Goal: Information Seeking & Learning: Learn about a topic

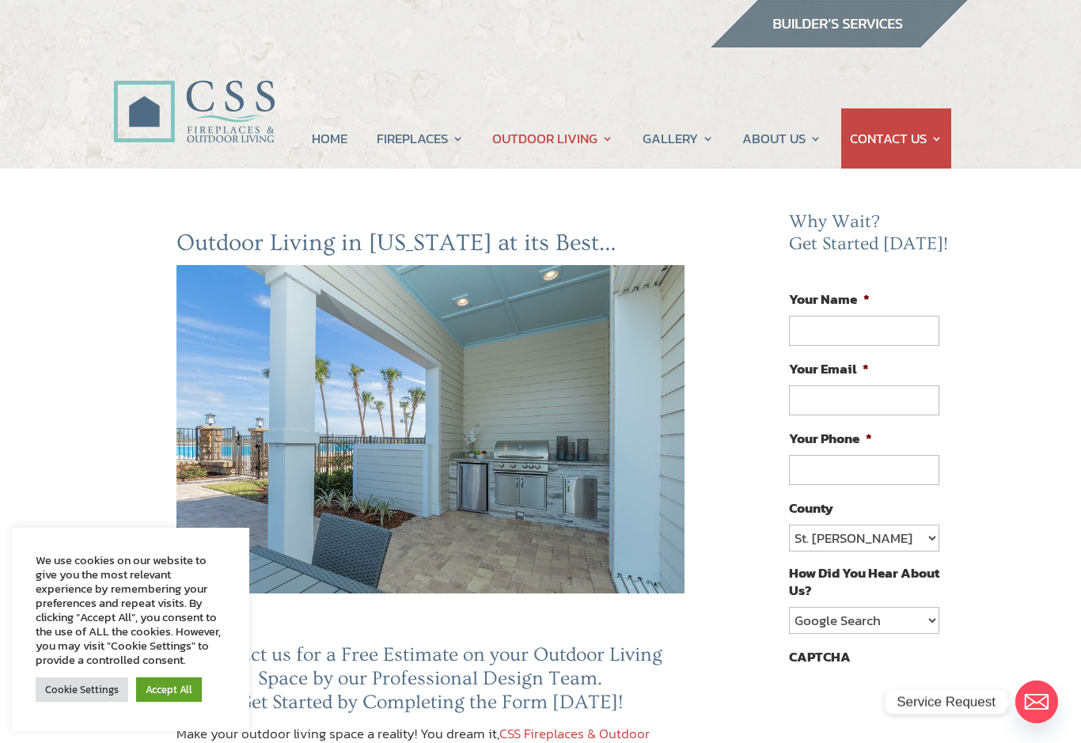
click at [173, 685] on link "Accept All" at bounding box center [169, 690] width 66 height 25
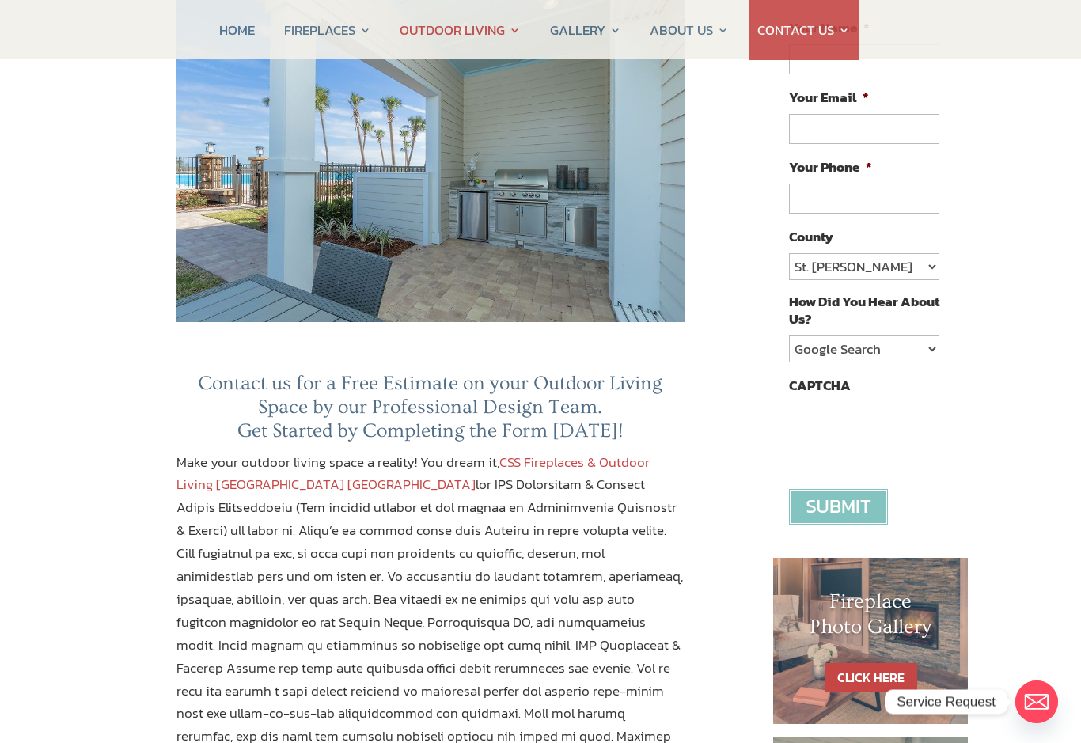
scroll to position [255, 0]
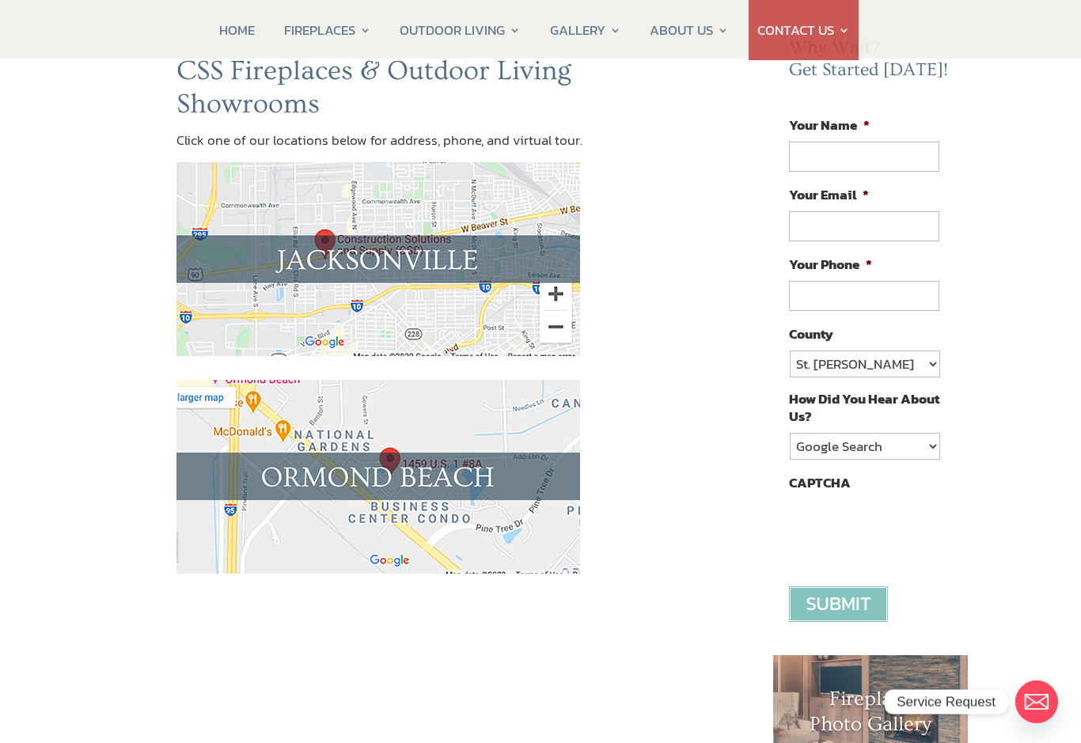
scroll to position [192, 0]
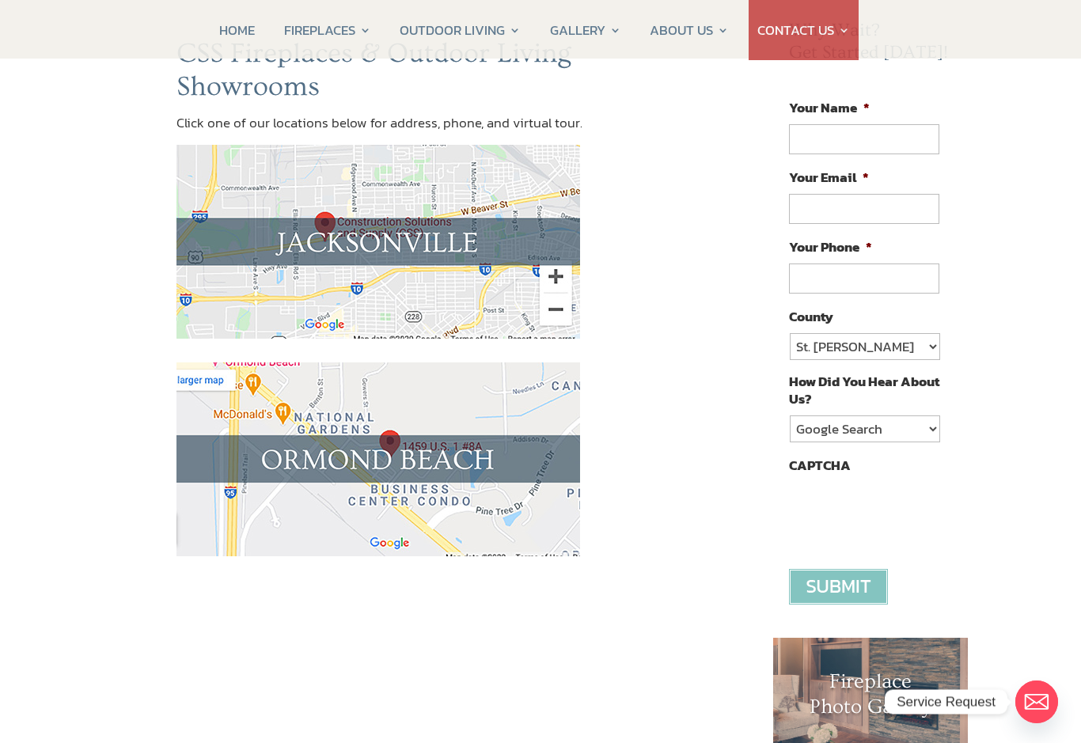
click at [421, 465] on img at bounding box center [379, 460] width 404 height 194
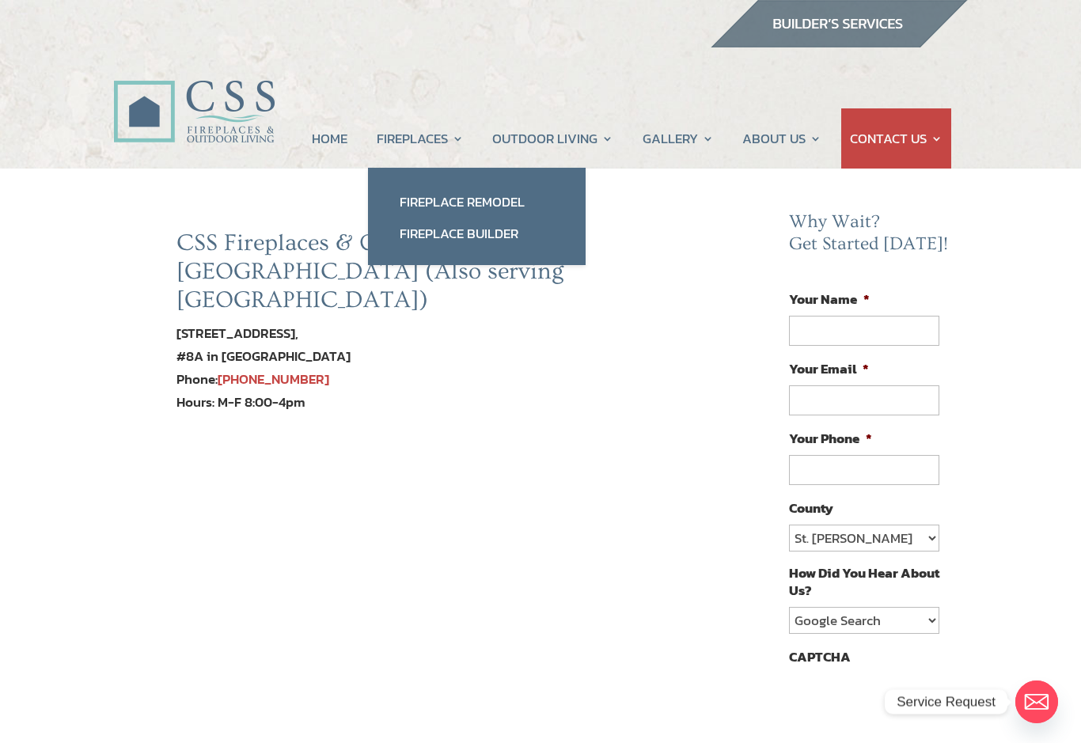
click at [503, 202] on link "Fireplace Remodel" at bounding box center [477, 202] width 186 height 32
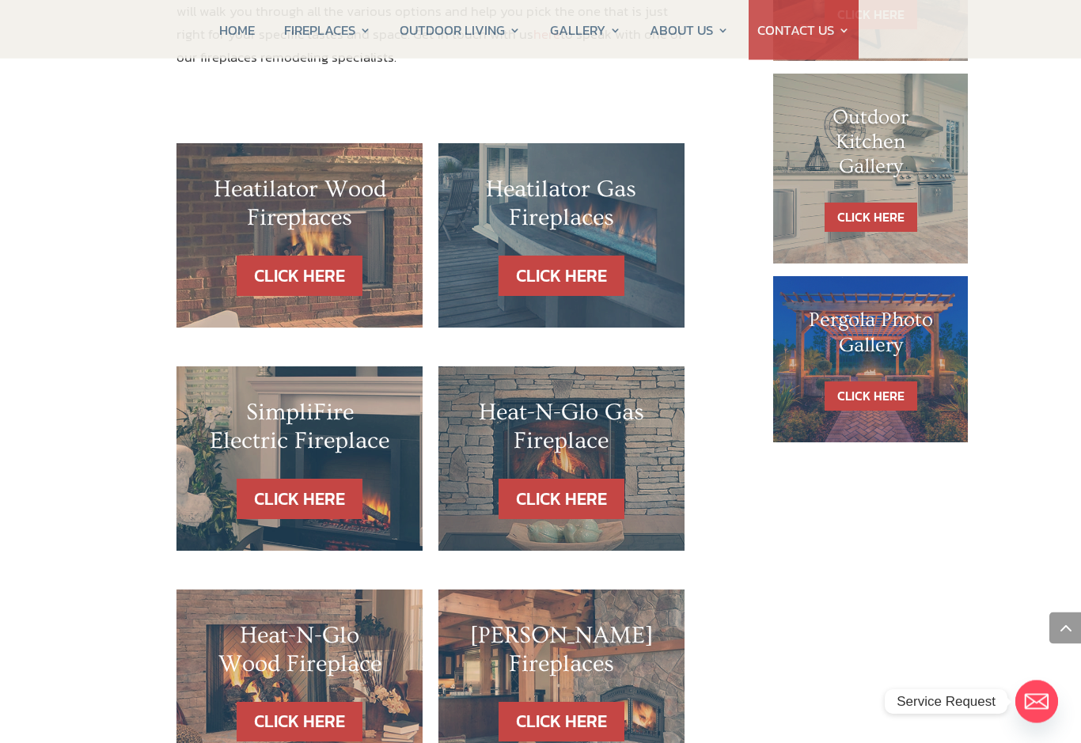
scroll to position [936, 0]
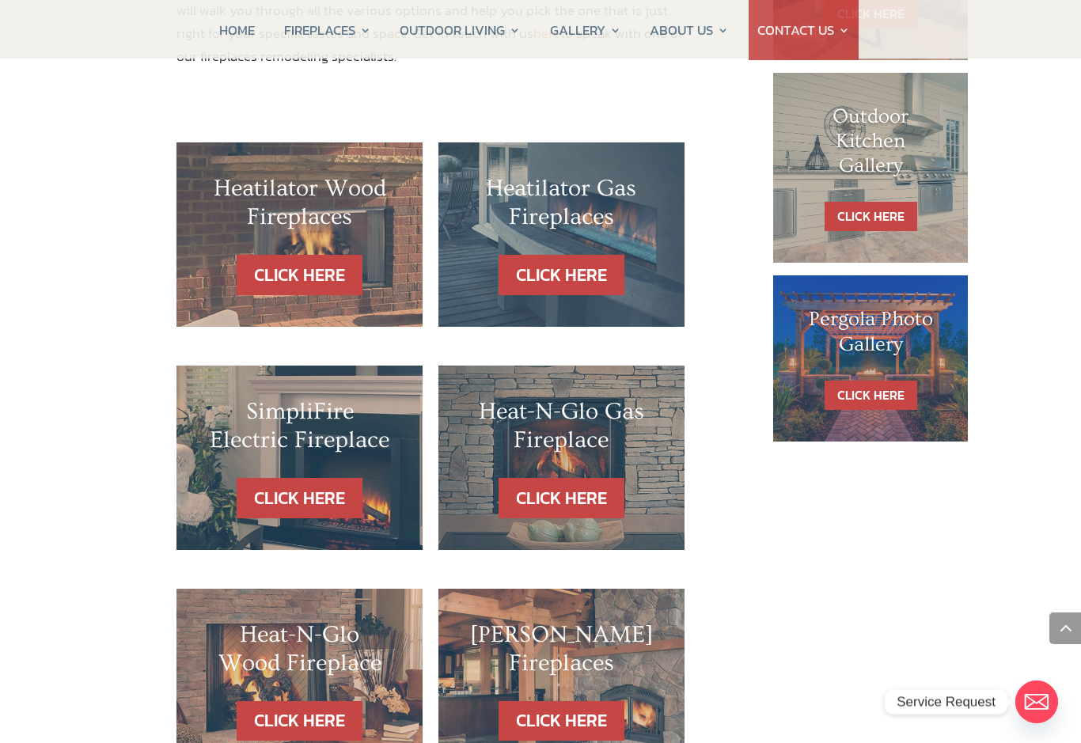
click at [326, 478] on link "CLICK HERE" at bounding box center [300, 498] width 126 height 40
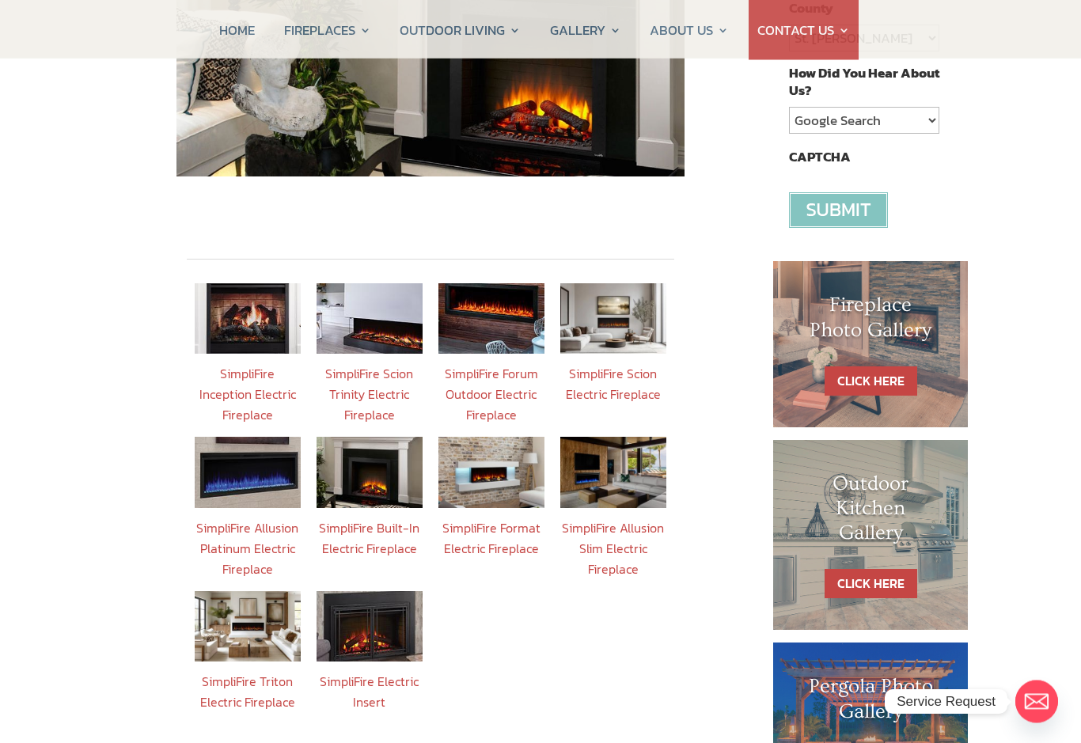
scroll to position [518, 0]
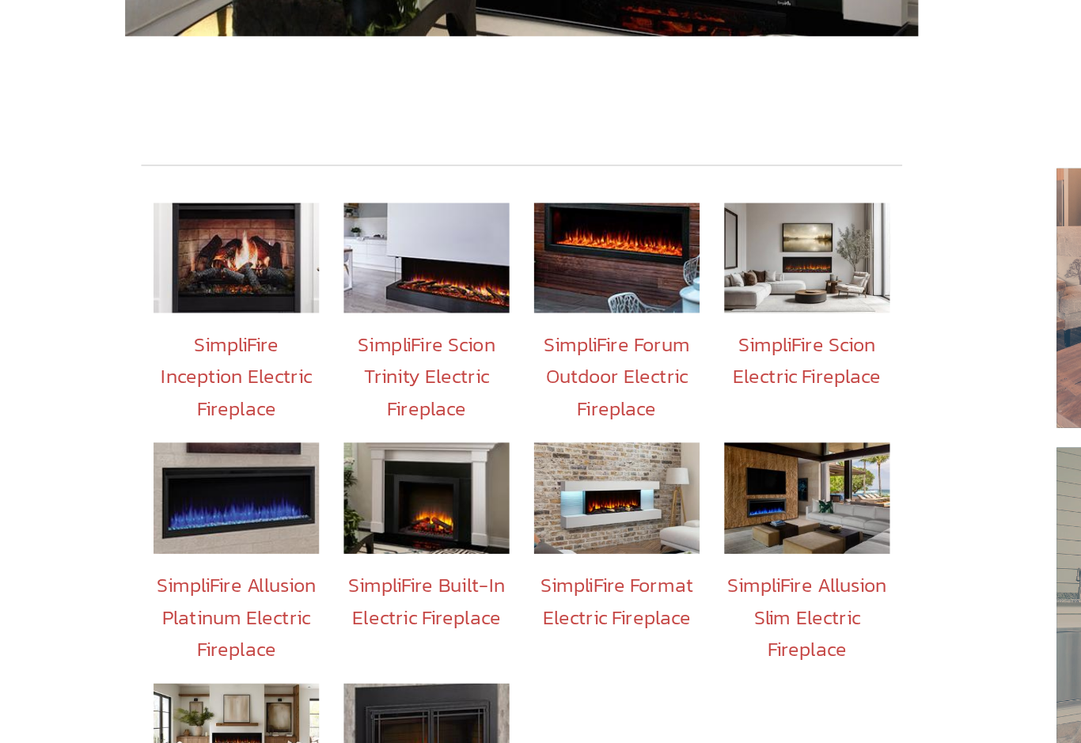
click at [319, 501] on link "SimpliFire Built-In Electric Fireplace" at bounding box center [369, 521] width 101 height 40
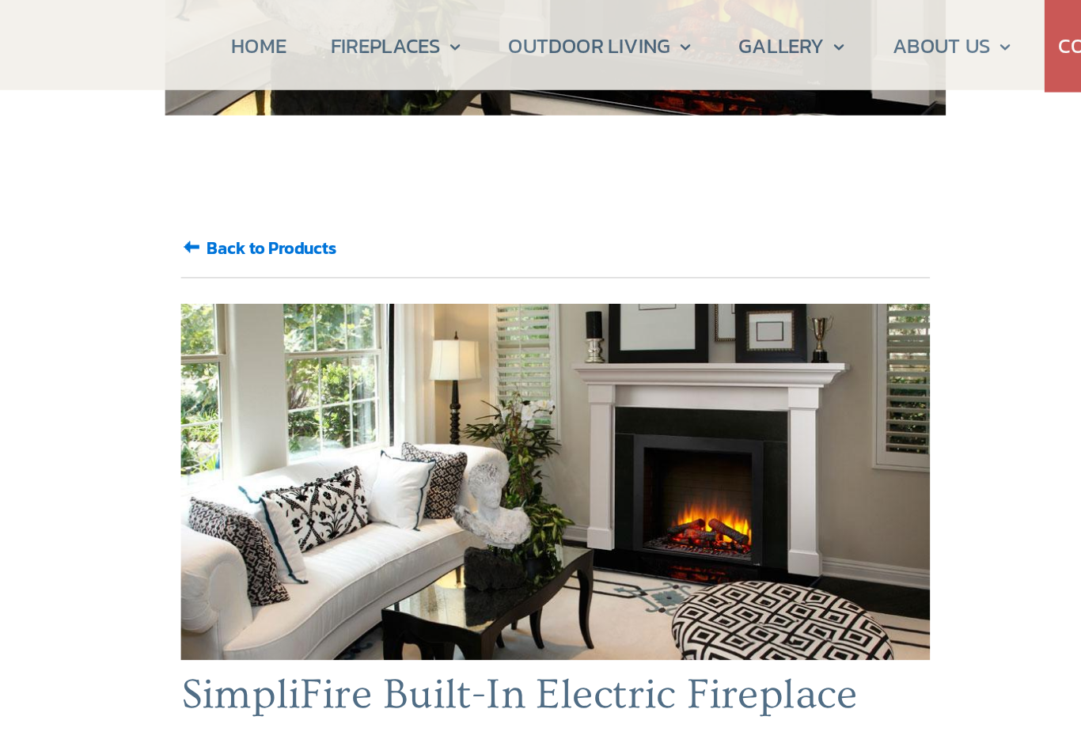
scroll to position [507, 0]
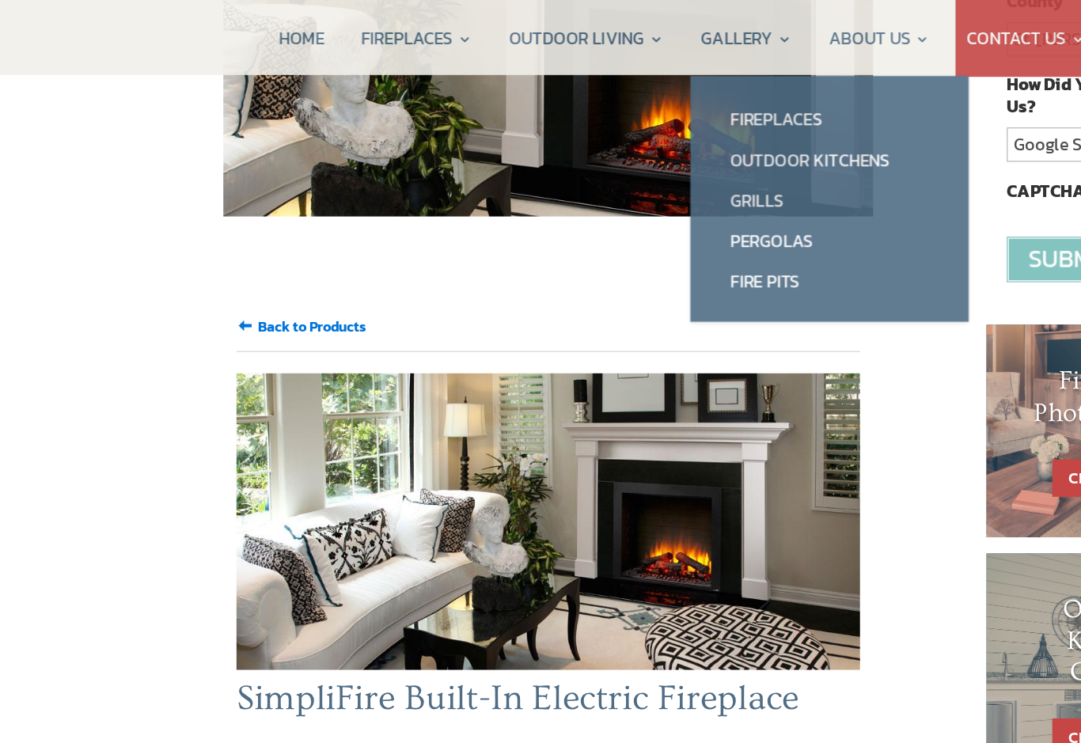
click at [617, 92] on link "Fireplaces" at bounding box center [650, 94] width 186 height 32
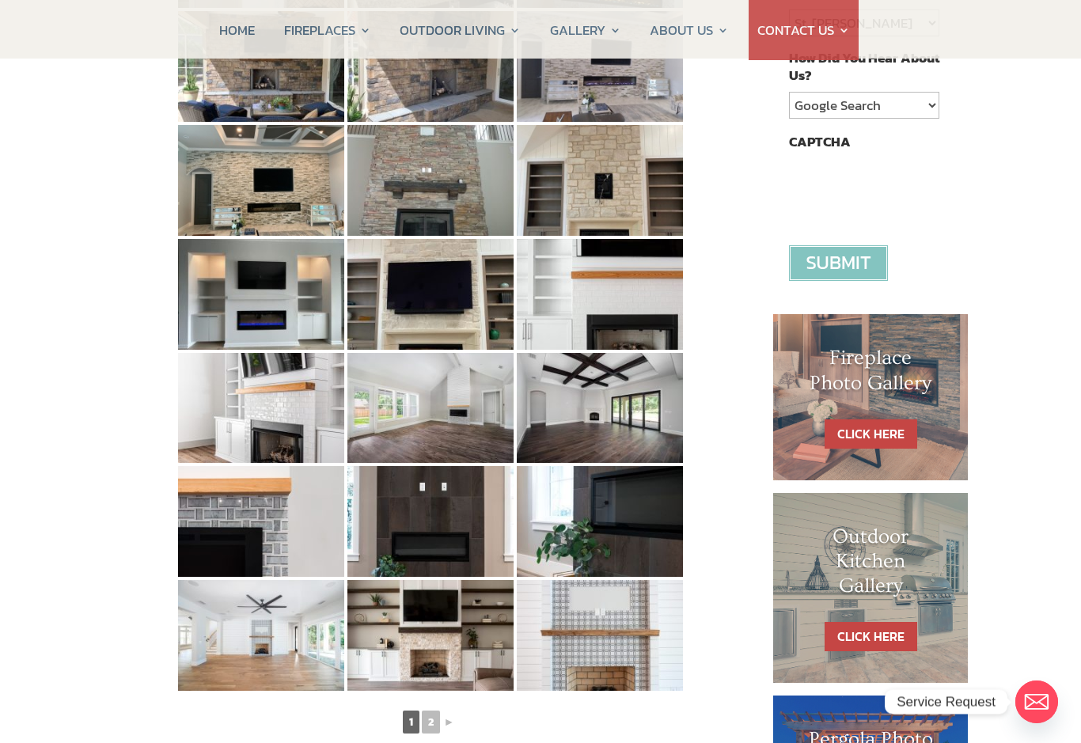
scroll to position [545, 0]
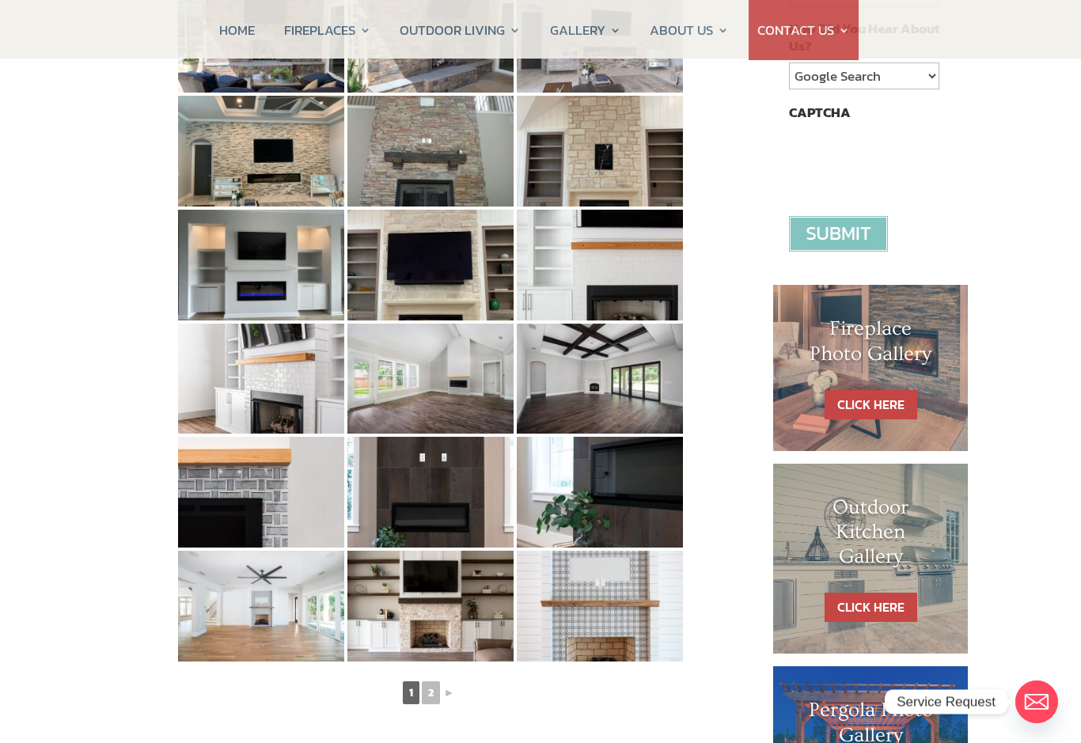
click at [231, 36] on link "HOME" at bounding box center [237, 30] width 36 height 60
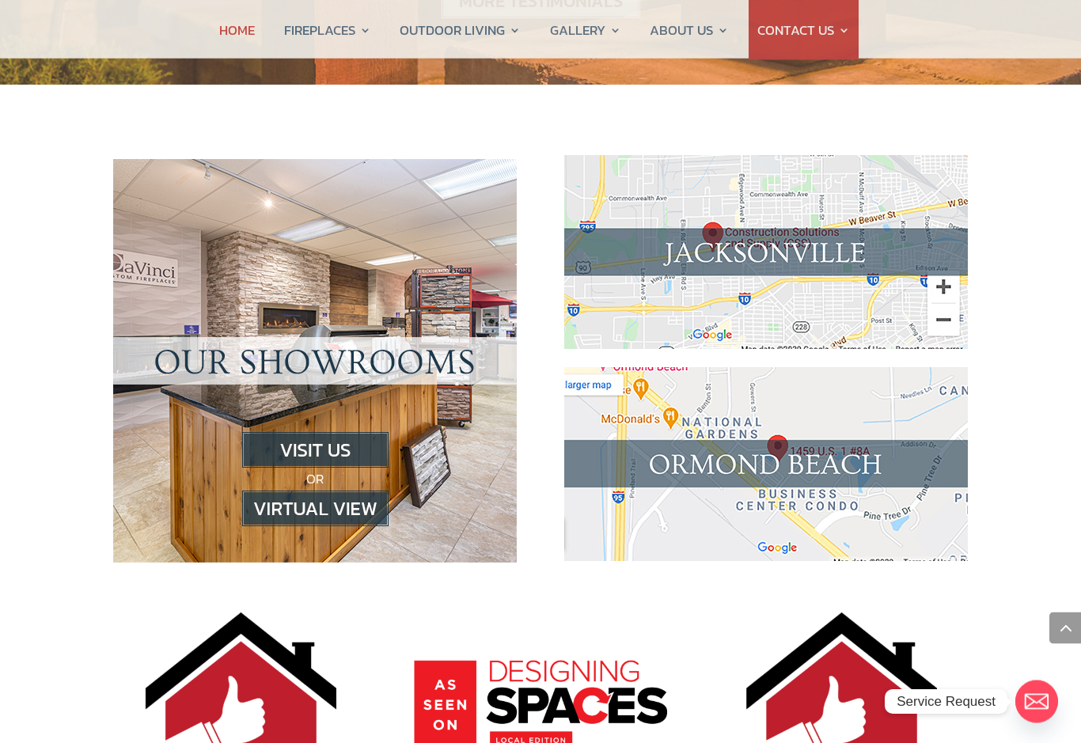
scroll to position [1523, 0]
click at [286, 491] on img at bounding box center [315, 509] width 146 height 36
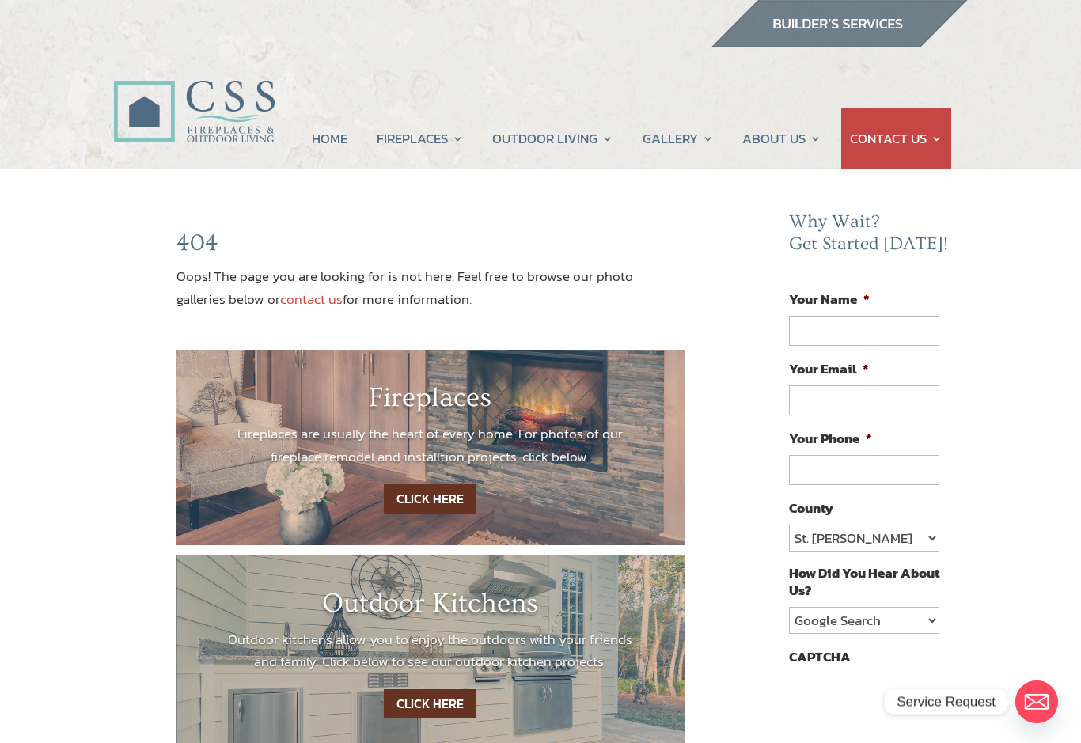
click at [427, 504] on link "CLICK HERE" at bounding box center [430, 498] width 93 height 29
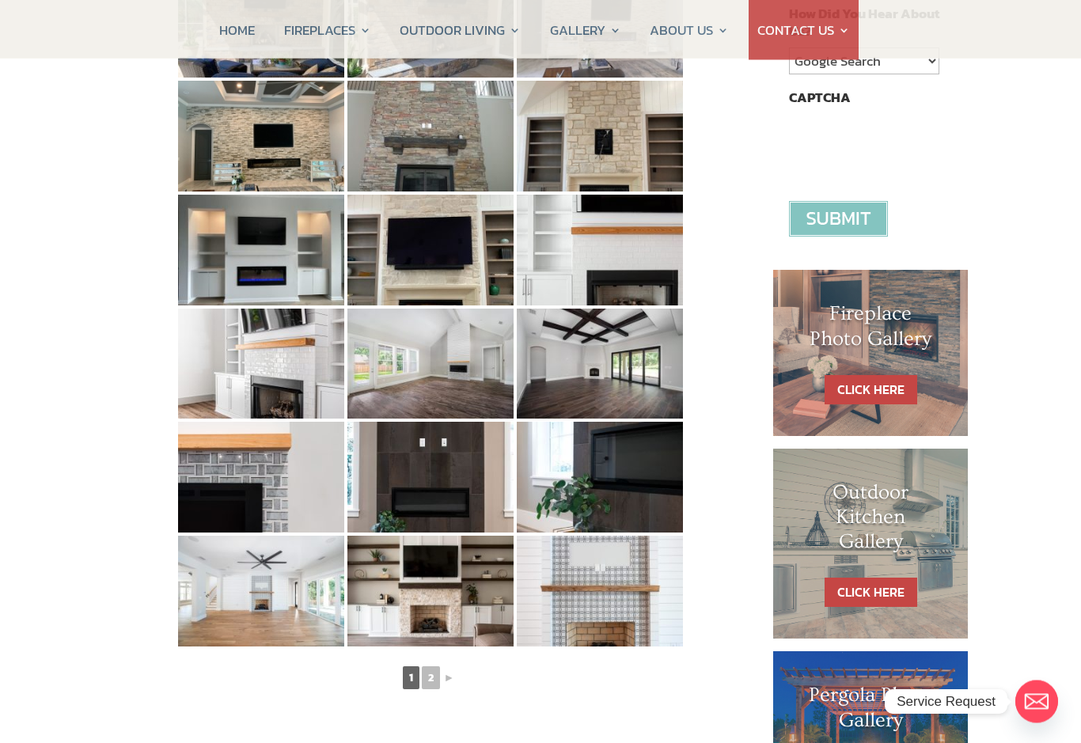
scroll to position [560, 0]
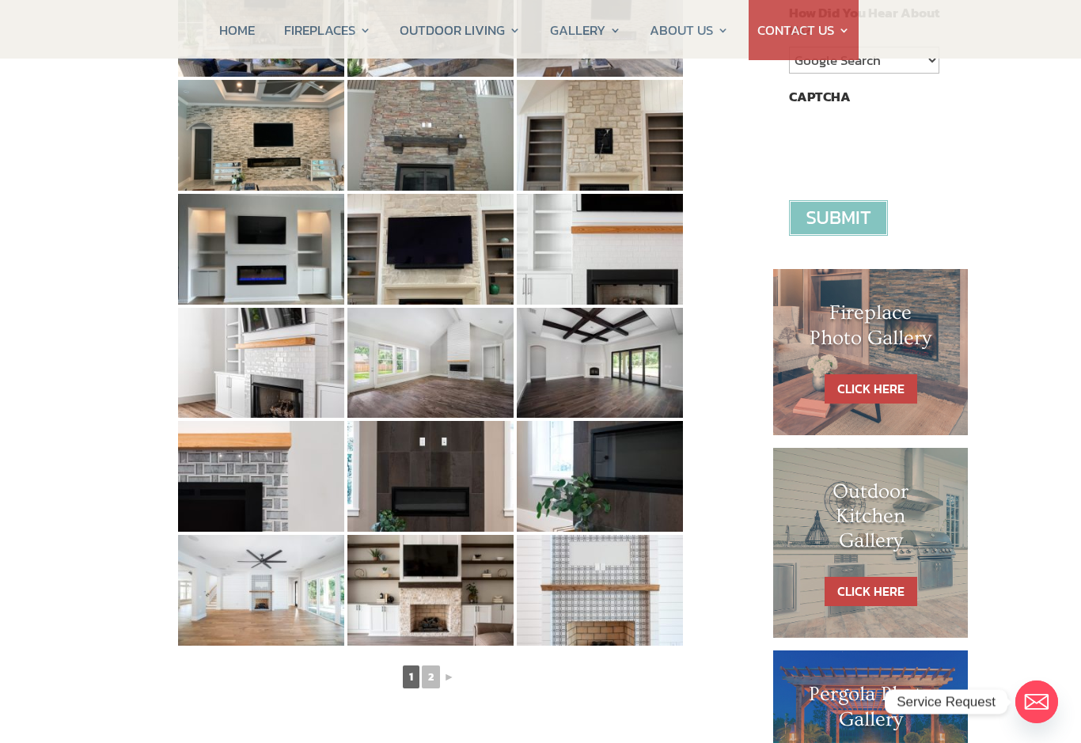
click at [414, 488] on img at bounding box center [431, 476] width 166 height 111
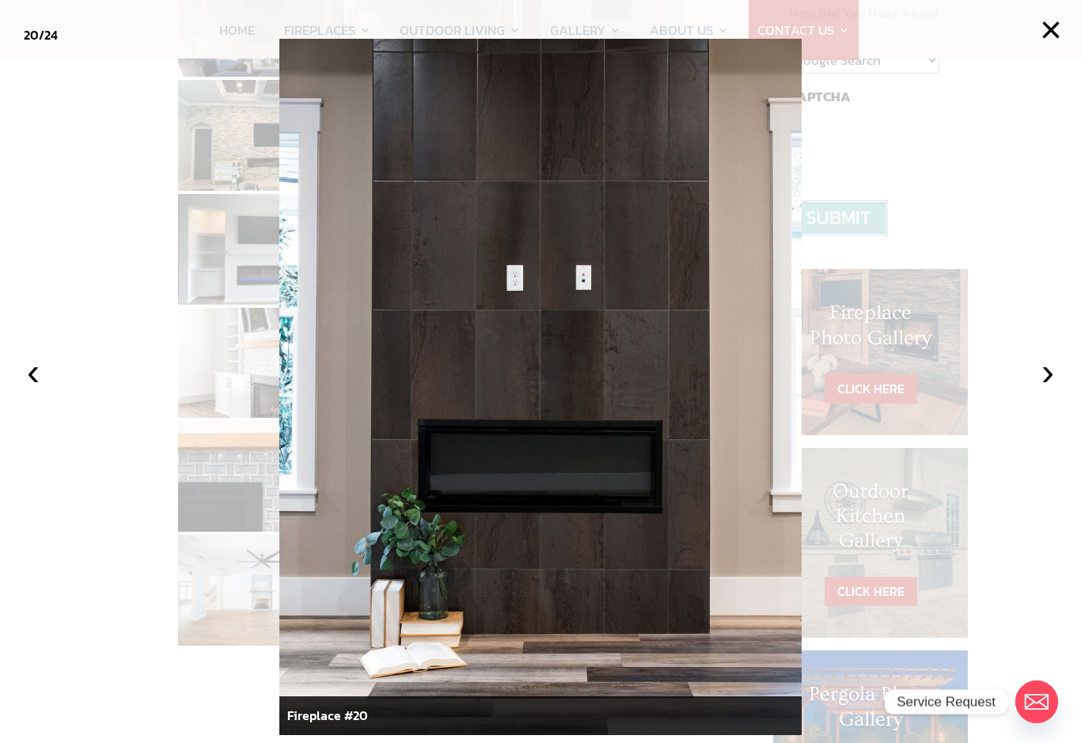
click at [1068, 26] on button "×" at bounding box center [1051, 30] width 35 height 35
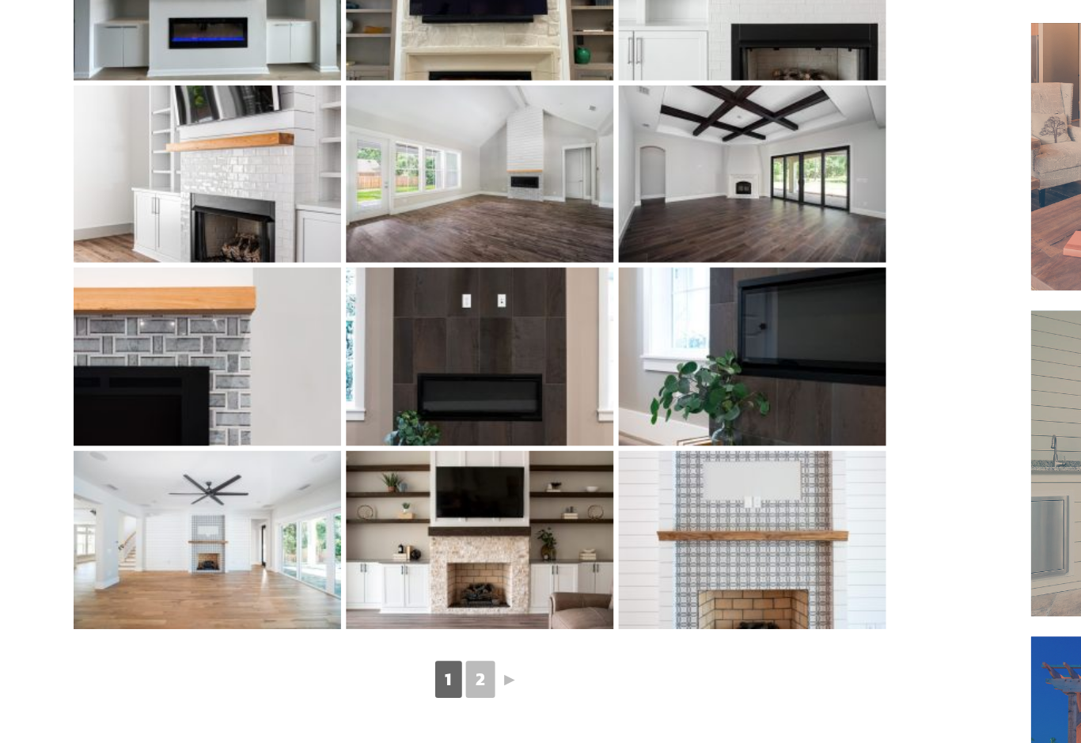
scroll to position [554, 0]
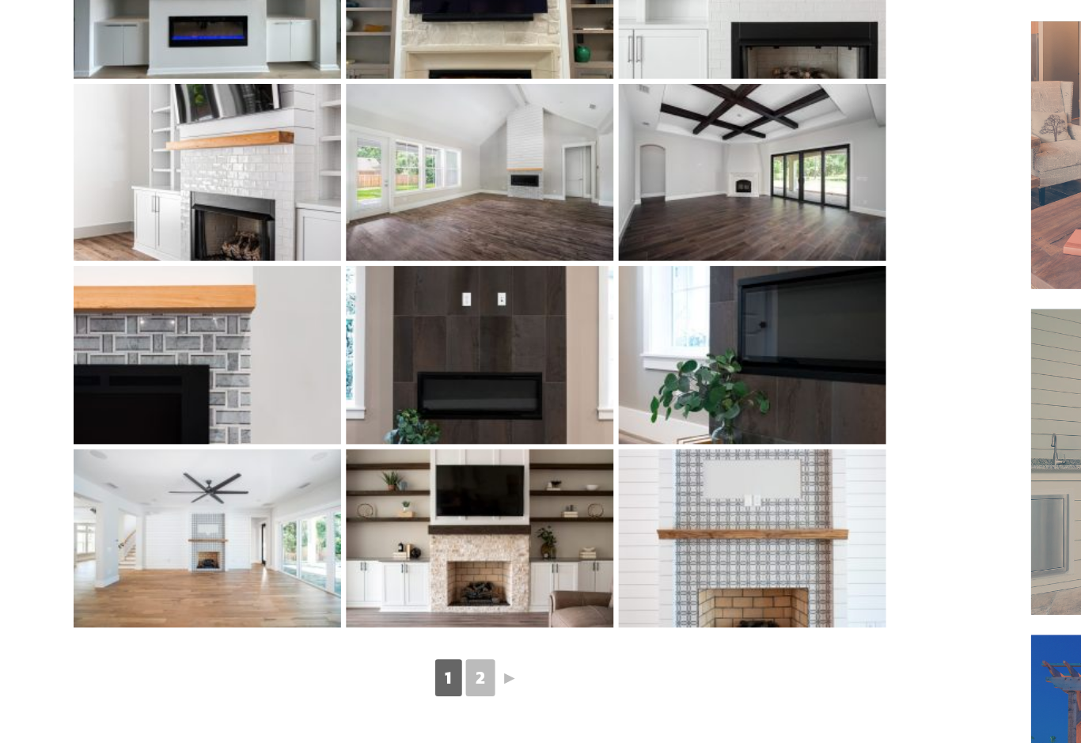
click at [422, 672] on link "2" at bounding box center [431, 683] width 18 height 23
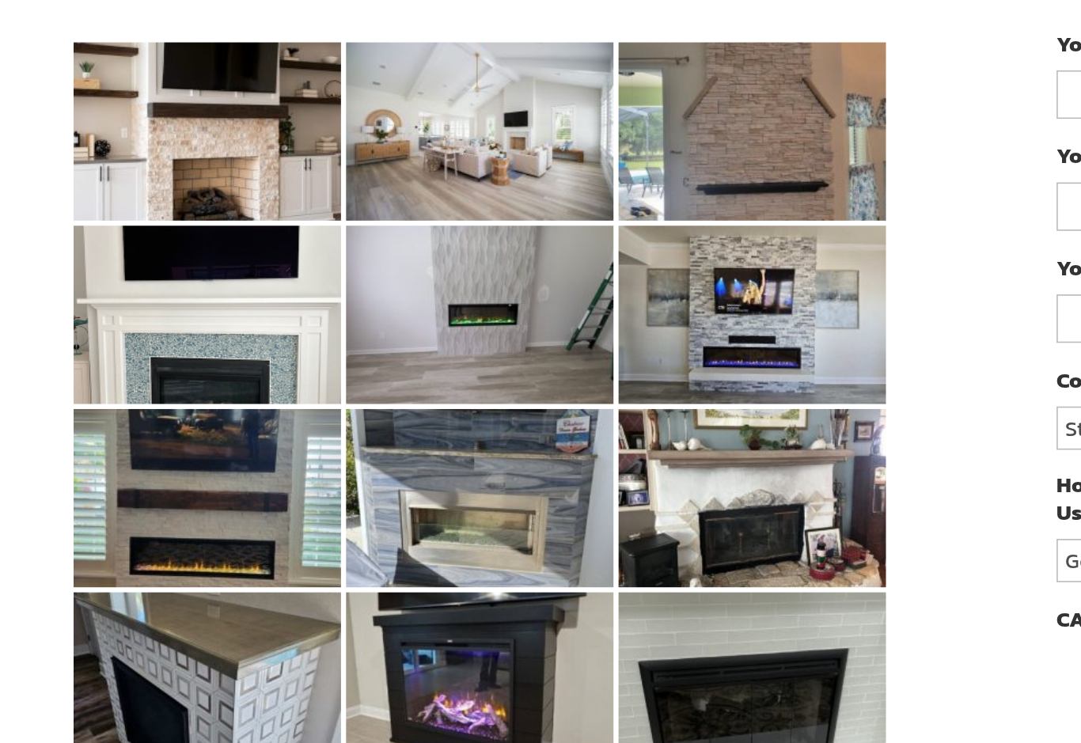
scroll to position [10, 0]
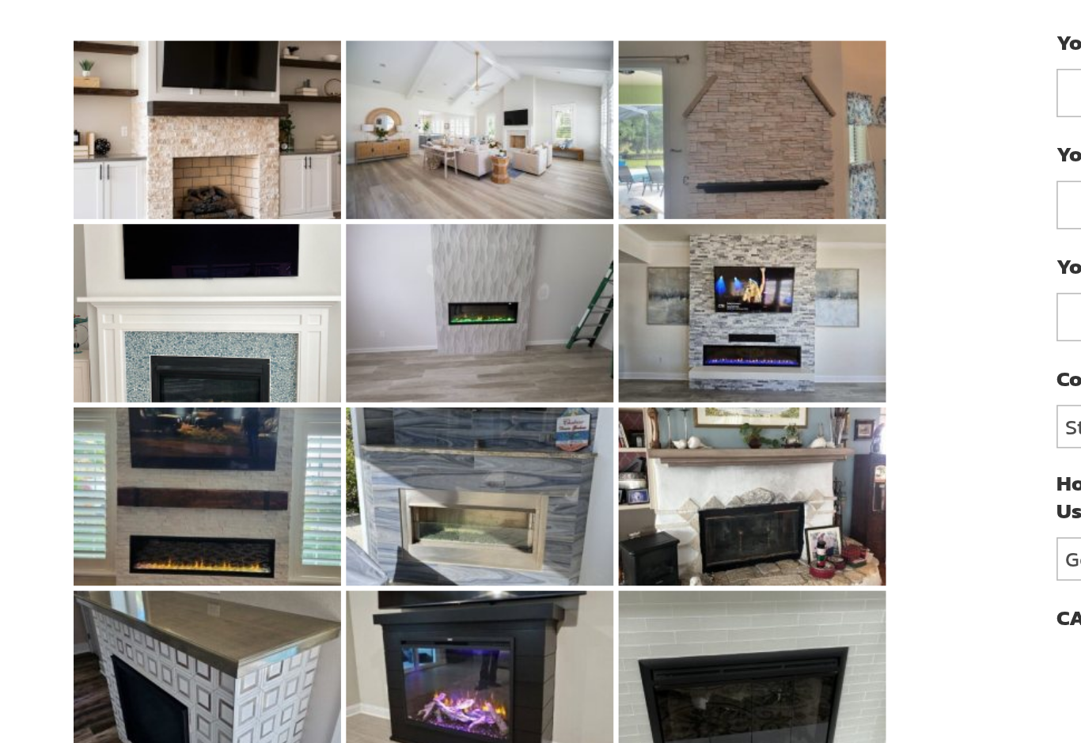
click at [178, 402] on img at bounding box center [261, 457] width 166 height 111
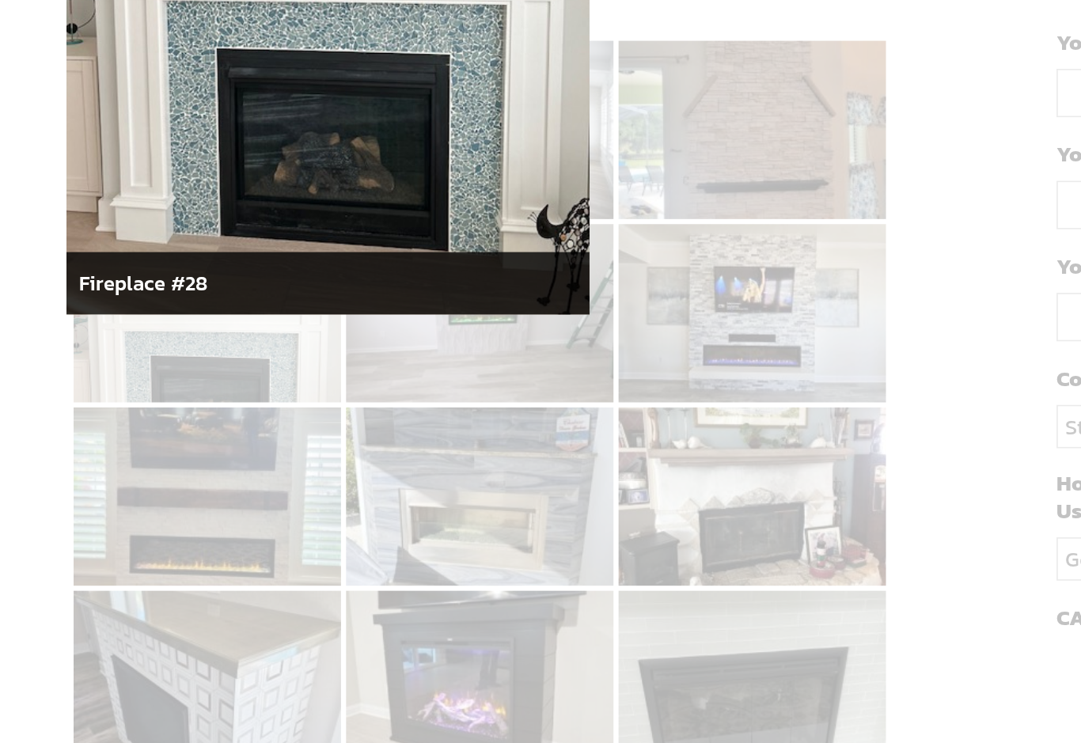
click at [20, 149] on div at bounding box center [540, 371] width 1081 height 743
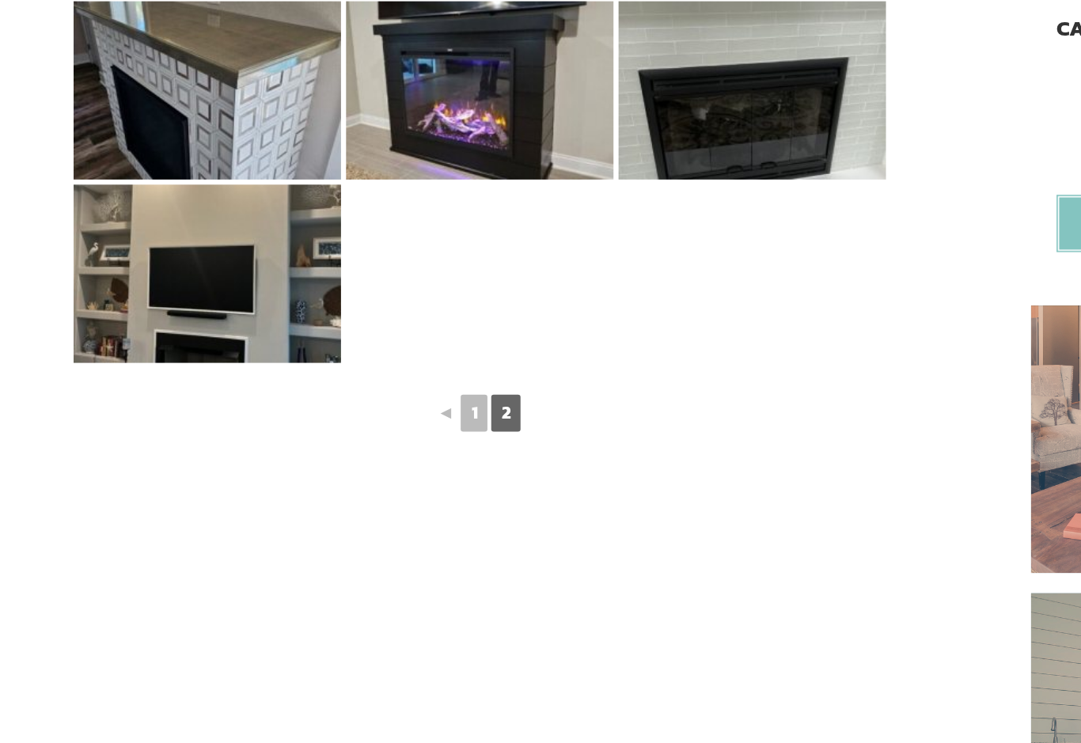
scroll to position [378, 0]
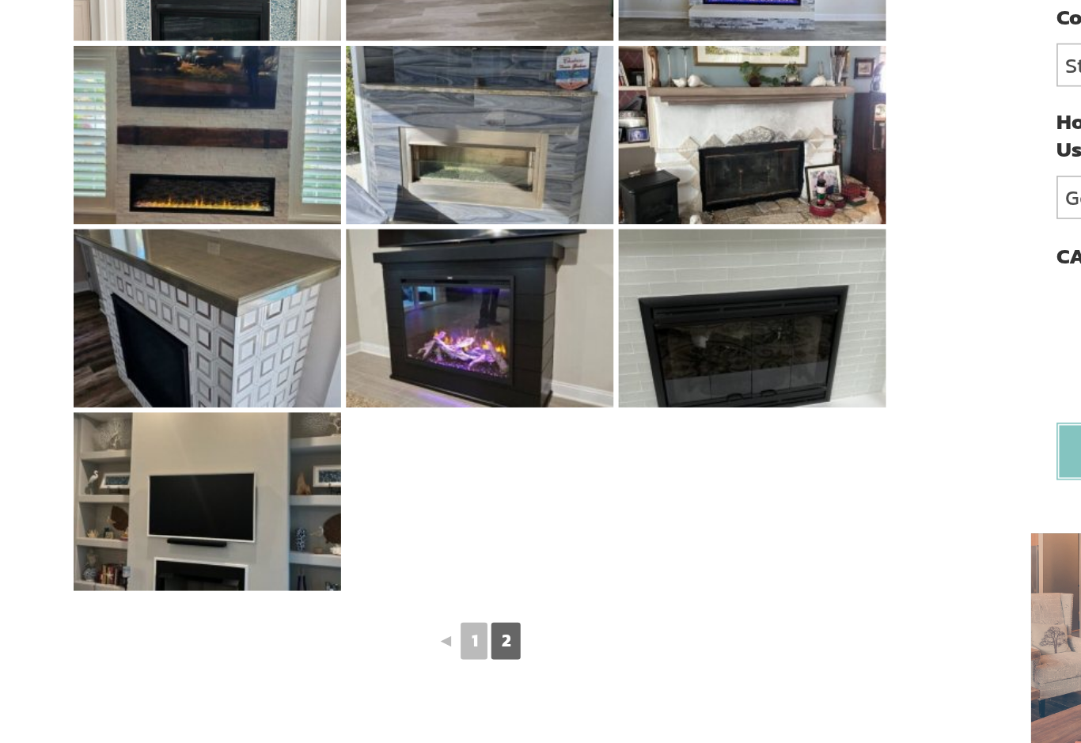
click at [517, 149] on img at bounding box center [600, 204] width 166 height 111
